Goal: Task Accomplishment & Management: Use online tool/utility

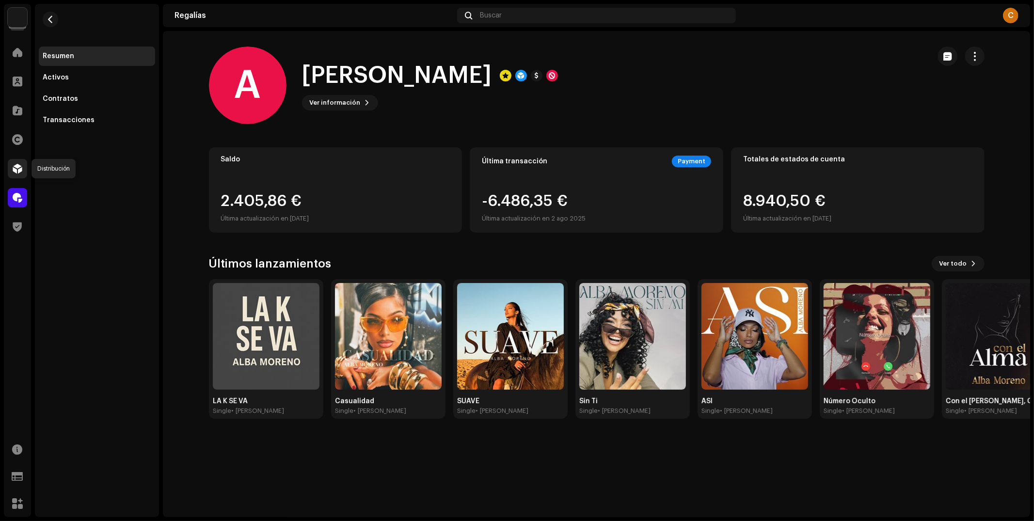
click at [17, 169] on span at bounding box center [18, 169] width 10 height 8
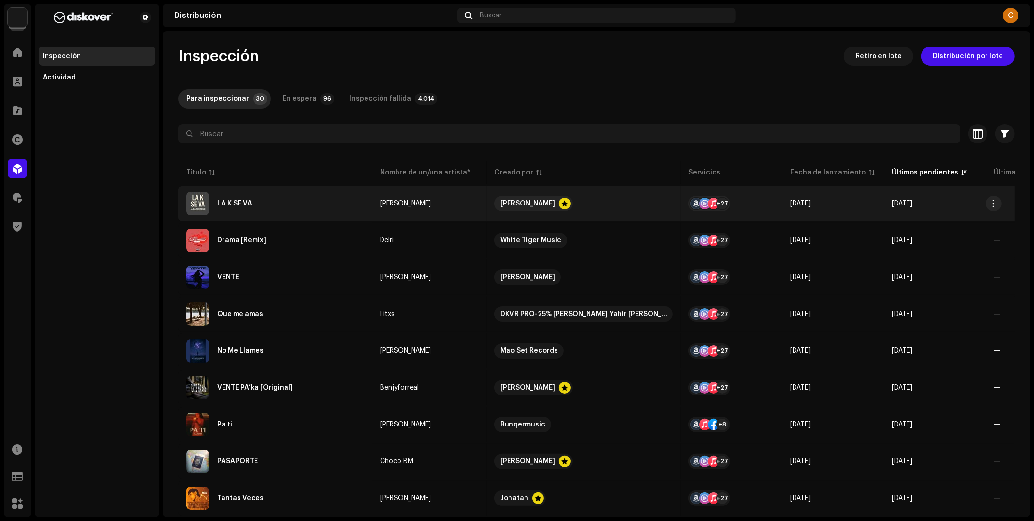
click at [307, 209] on div "LA K SE VA" at bounding box center [275, 203] width 178 height 23
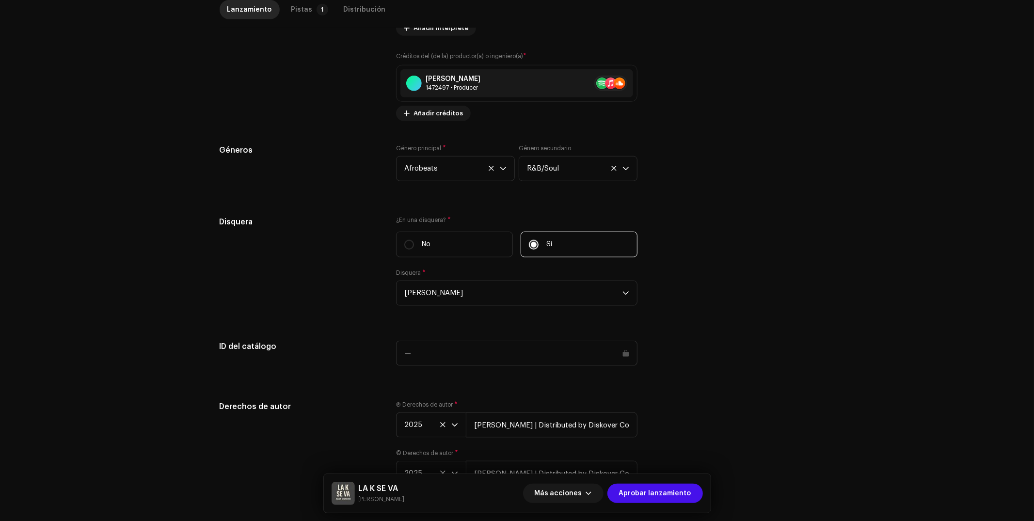
scroll to position [782, 0]
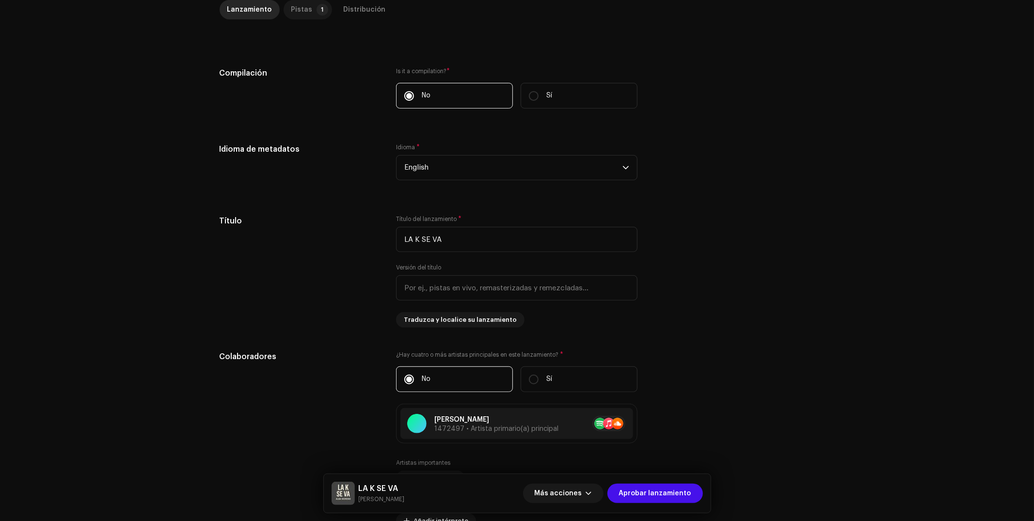
click at [303, 18] on div "Pistas" at bounding box center [301, 9] width 21 height 19
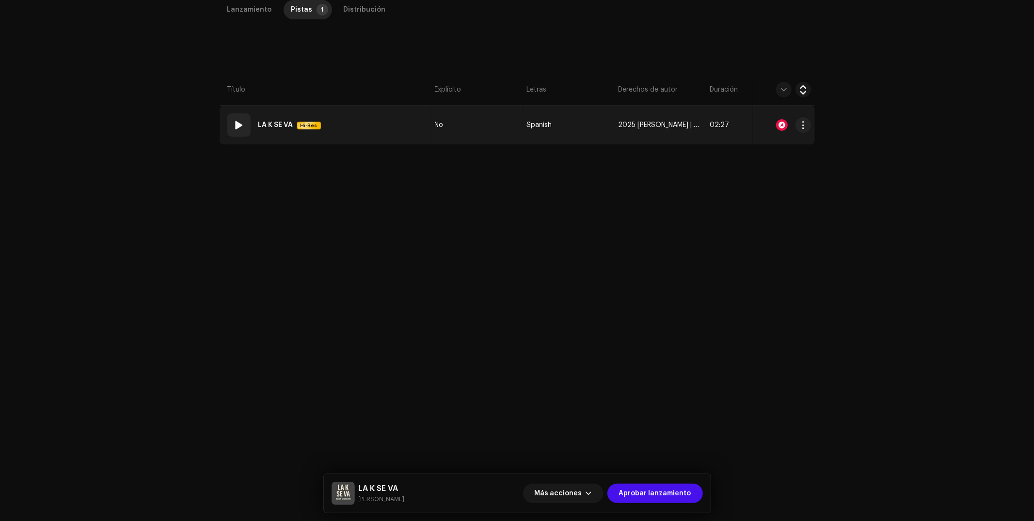
click at [236, 125] on span at bounding box center [239, 125] width 12 height 12
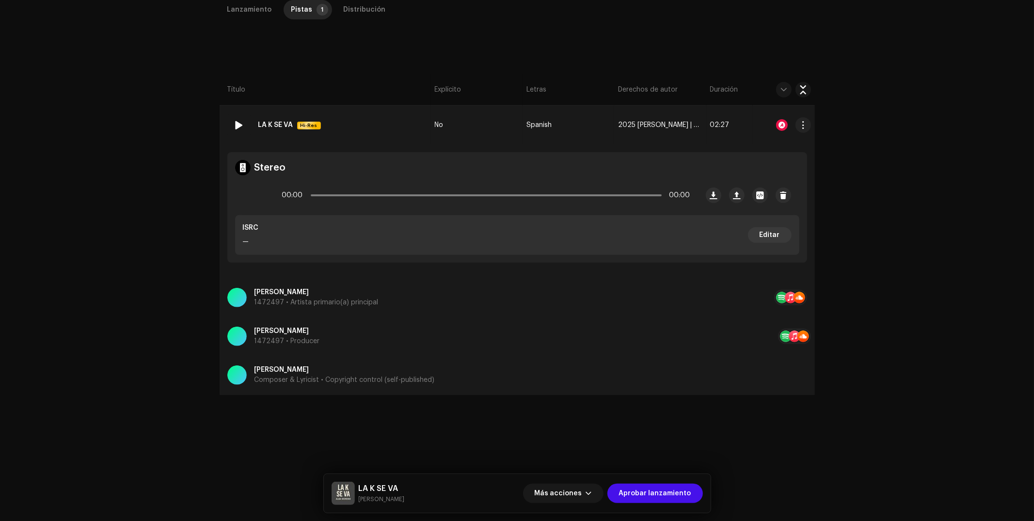
click at [779, 126] on div at bounding box center [782, 125] width 12 height 12
click at [864, 150] on div "Reconocimiento de audio por AcrCloud is still processing the audio file. Do NOT…" at bounding box center [517, 260] width 1034 height 521
drag, startPoint x: 311, startPoint y: 193, endPoint x: 344, endPoint y: 196, distance: 33.6
click at [344, 196] on div "00:00 02:27" at bounding box center [486, 195] width 408 height 19
drag, startPoint x: 348, startPoint y: 196, endPoint x: 627, endPoint y: 184, distance: 279.1
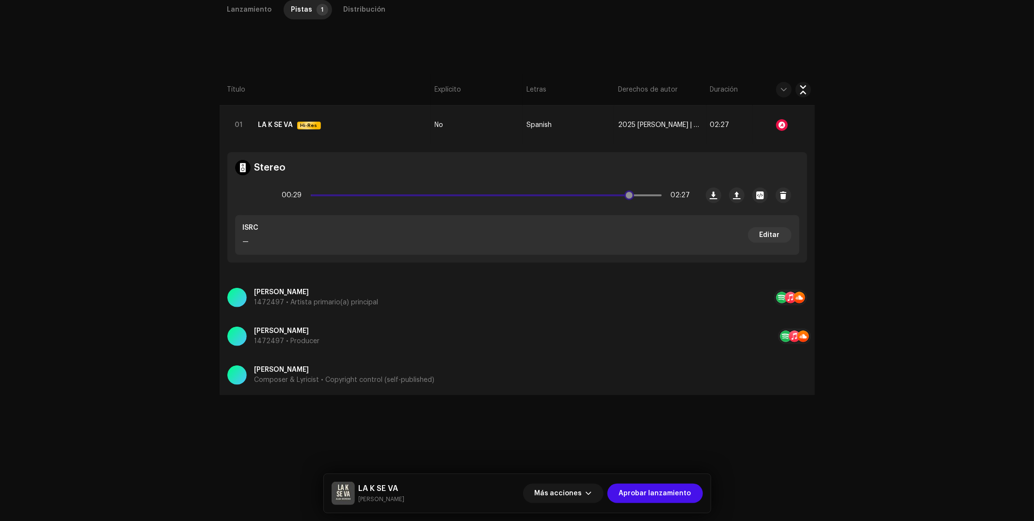
click at [627, 184] on div "00:29 02:27" at bounding box center [467, 195] width 463 height 39
drag, startPoint x: 631, startPoint y: 197, endPoint x: 653, endPoint y: 200, distance: 22.0
click at [653, 200] on div "02:23 02:27" at bounding box center [486, 195] width 408 height 19
click at [254, 198] on span at bounding box center [255, 196] width 8 height 8
click at [289, 379] on p "Composer & Lyricist • Copyright control (self-published)" at bounding box center [345, 380] width 180 height 10
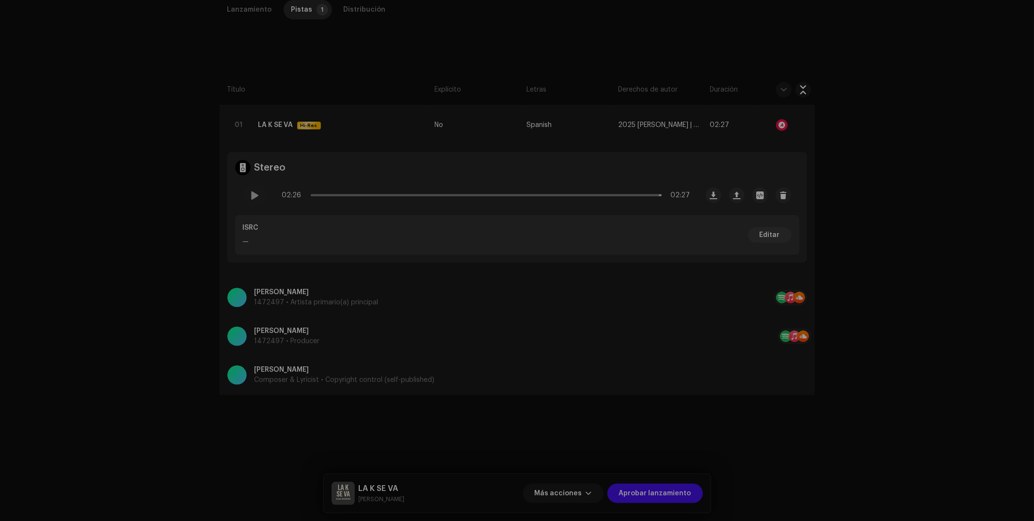
click at [286, 376] on div "Guardar cambios Nombre del Autor ( DEBE ser el nombre de una persona y no de un…" at bounding box center [517, 260] width 1034 height 521
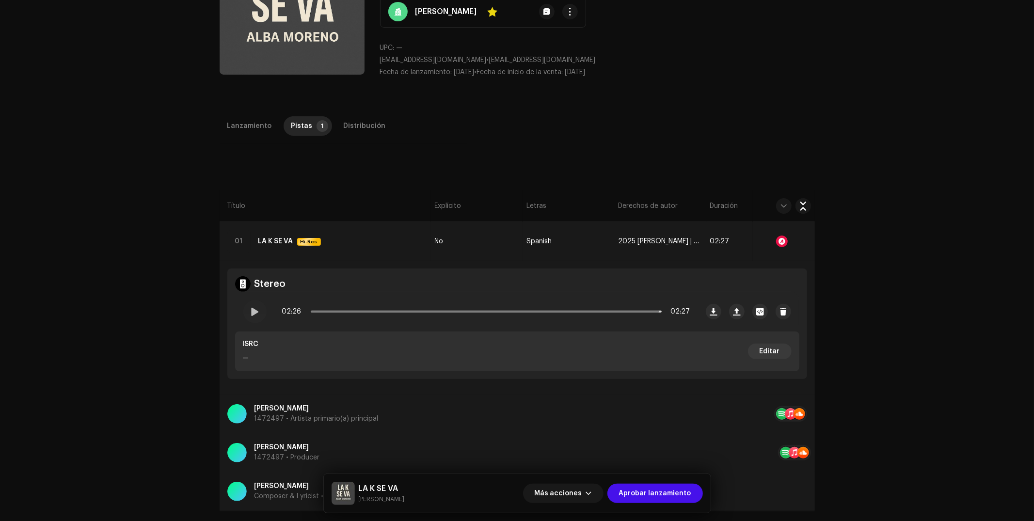
scroll to position [110, 0]
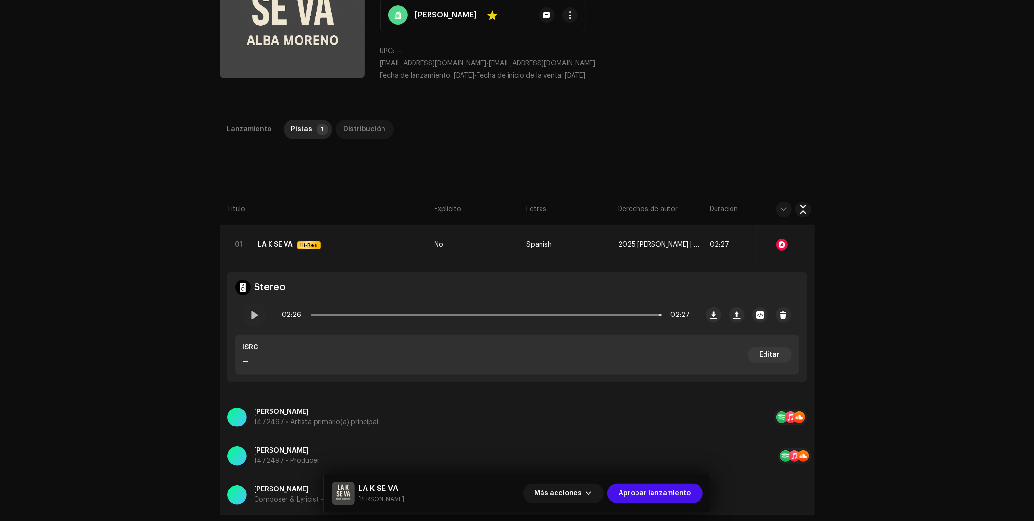
click at [360, 128] on div "Distribución" at bounding box center [365, 129] width 42 height 19
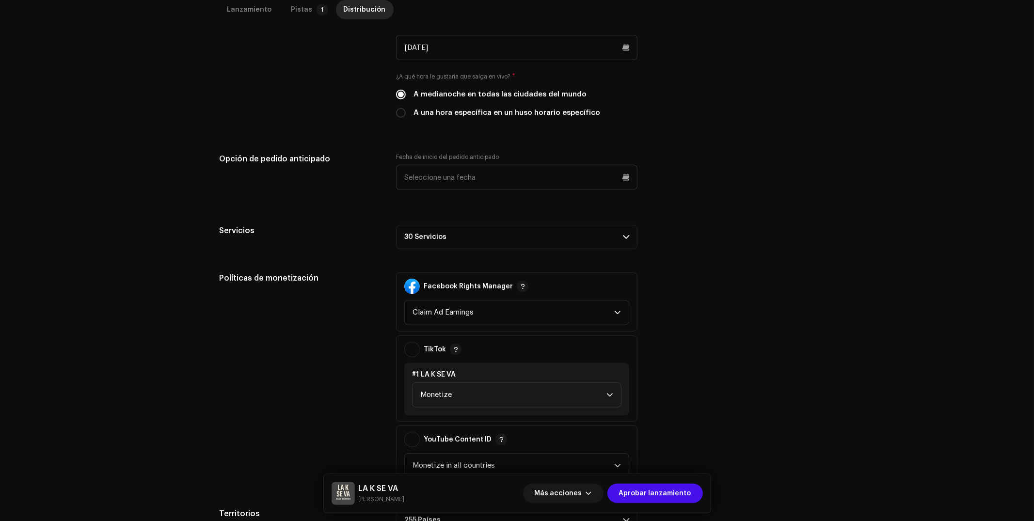
scroll to position [409, 0]
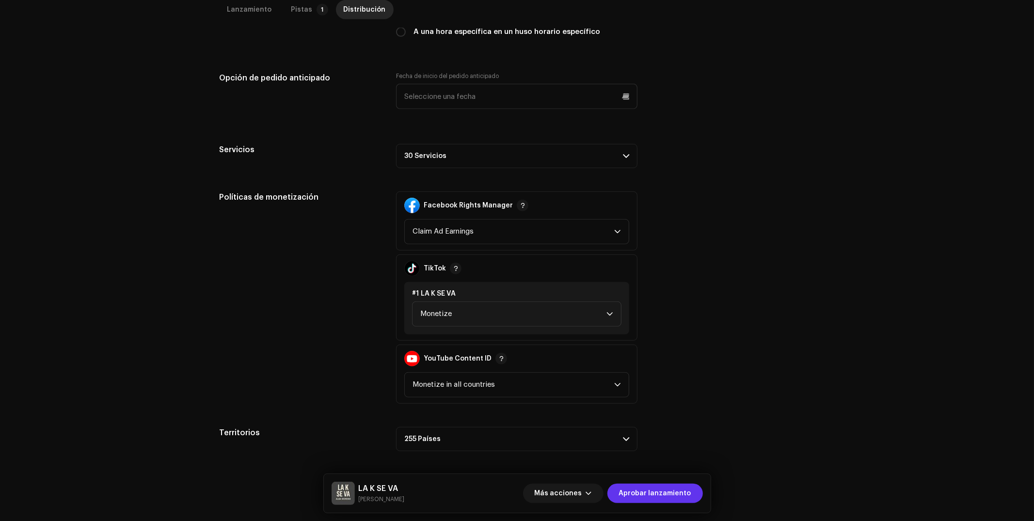
click at [651, 494] on span "Aprobar lanzamiento" at bounding box center [655, 493] width 72 height 19
